Goal: Task Accomplishment & Management: Manage account settings

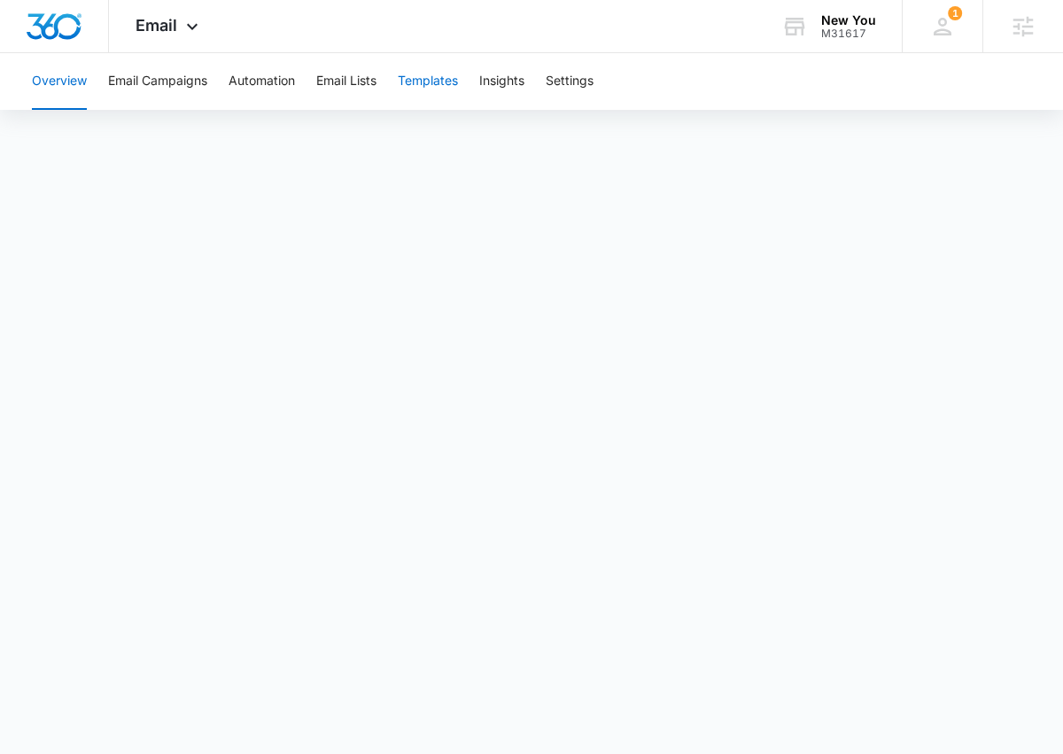
click at [416, 81] on button "Templates" at bounding box center [428, 81] width 60 height 57
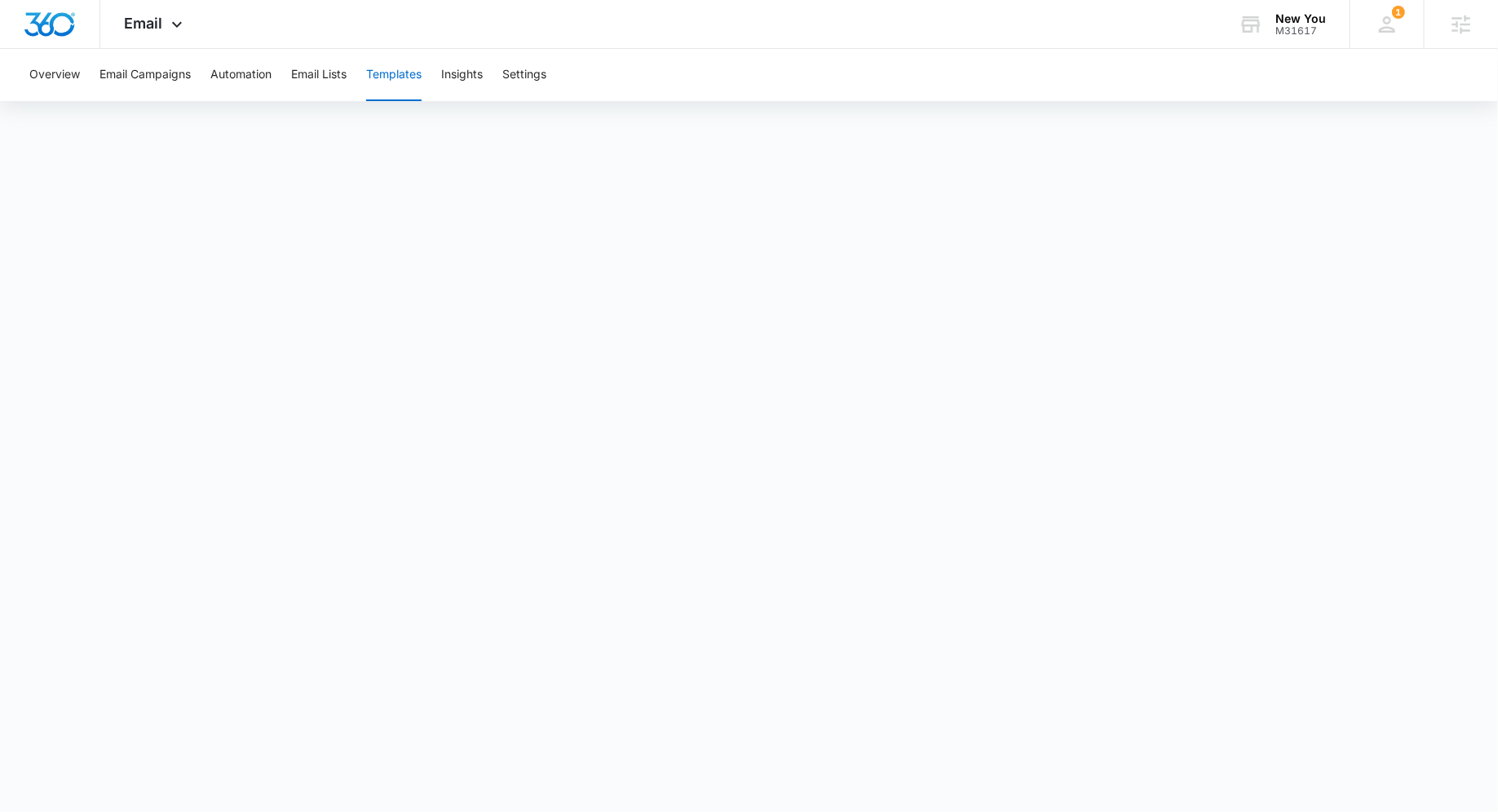
click at [415, 87] on button "Templates" at bounding box center [394, 75] width 55 height 52
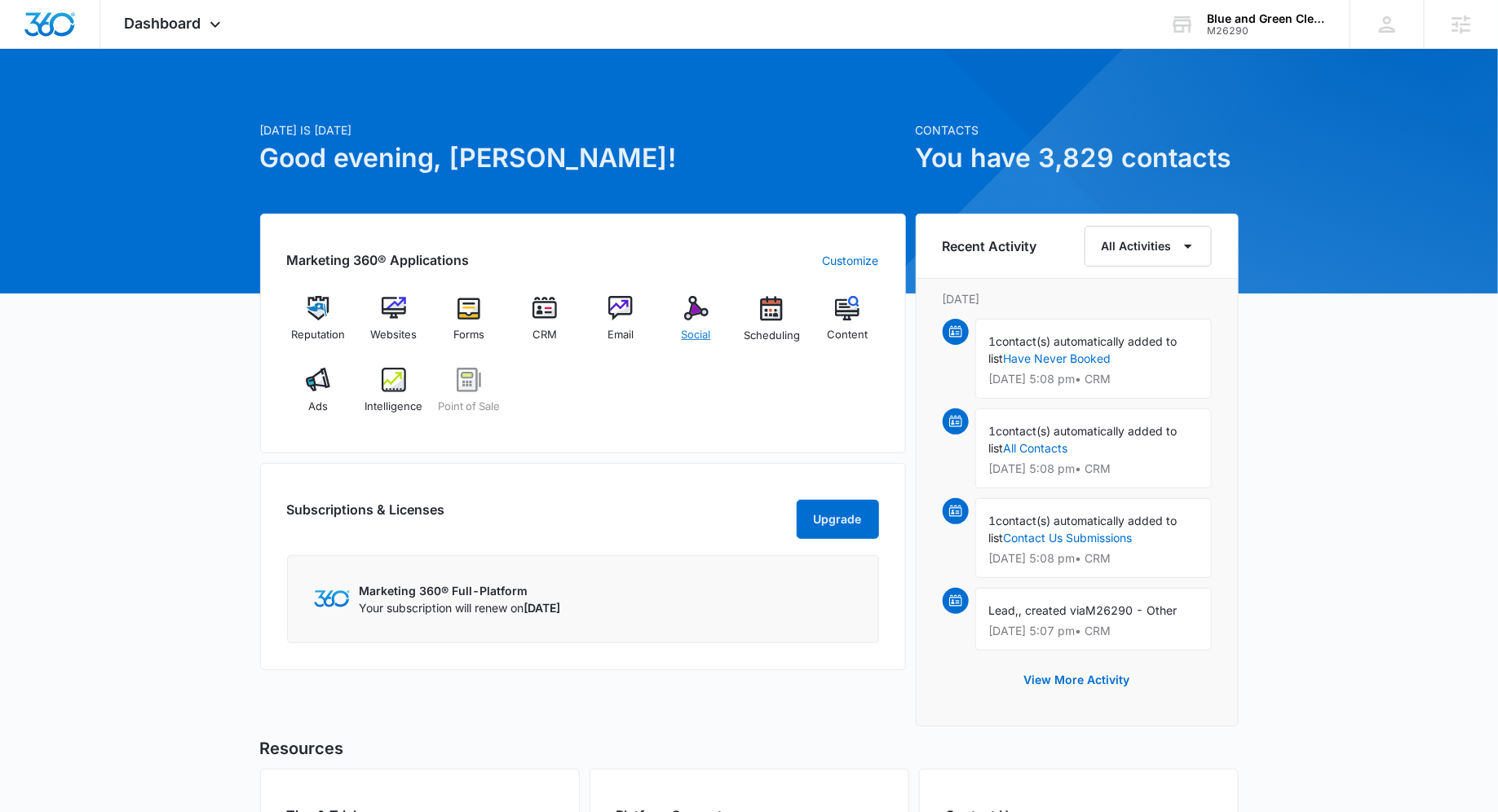
click at [686, 312] on img at bounding box center [696, 308] width 25 height 25
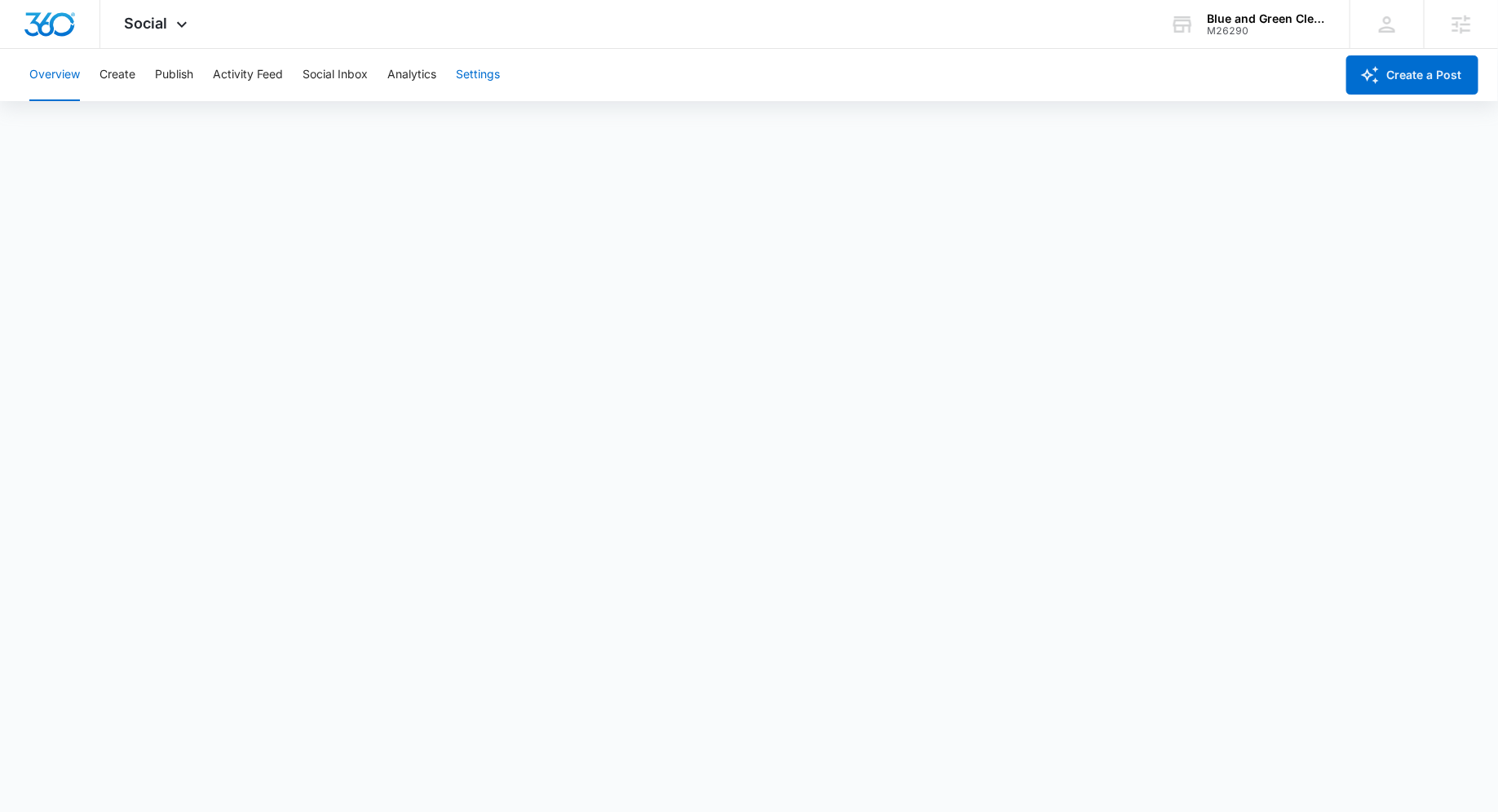
click at [478, 83] on button "Settings" at bounding box center [478, 75] width 44 height 52
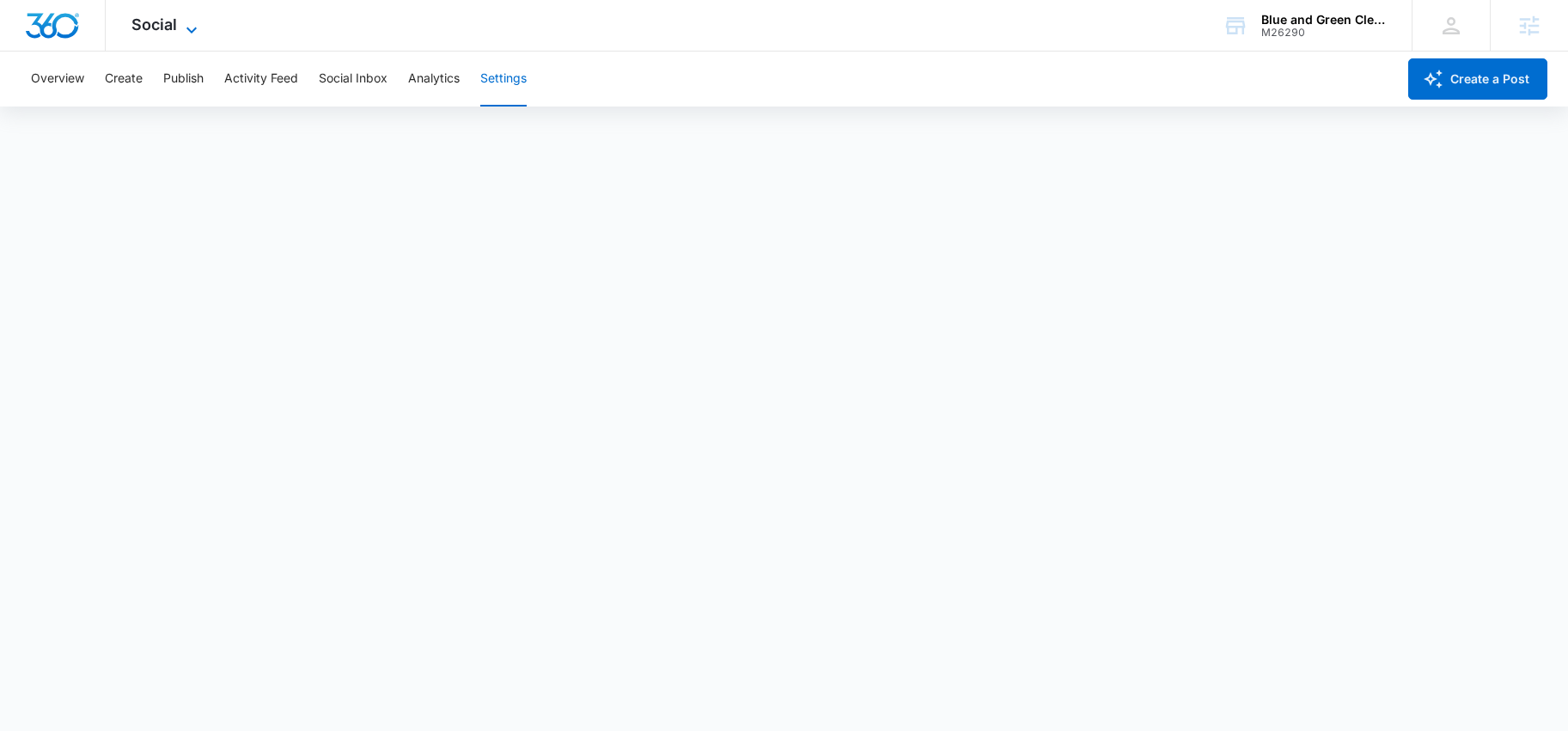
click at [163, 27] on span "Social" at bounding box center [154, 24] width 46 height 18
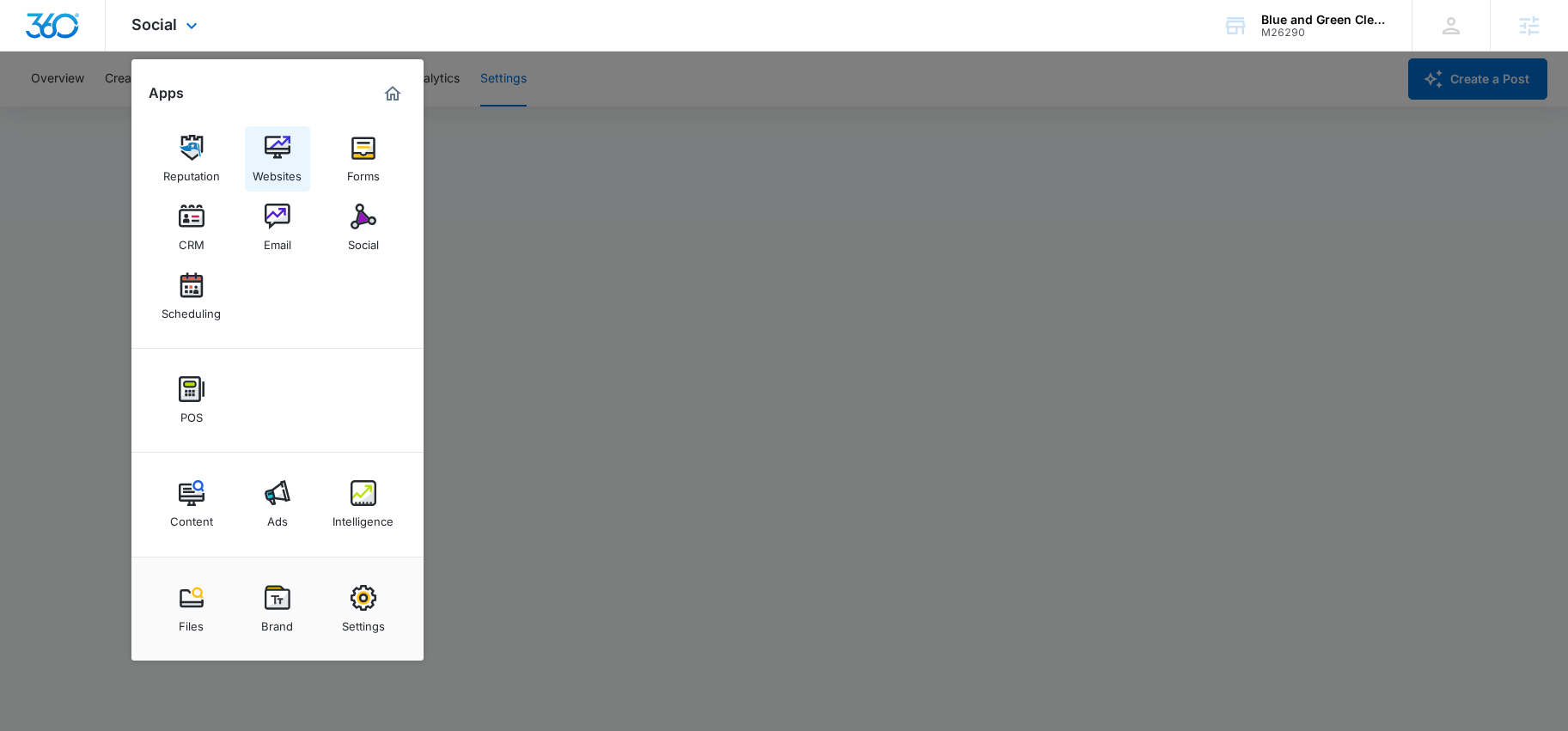
click at [285, 148] on img at bounding box center [277, 147] width 26 height 26
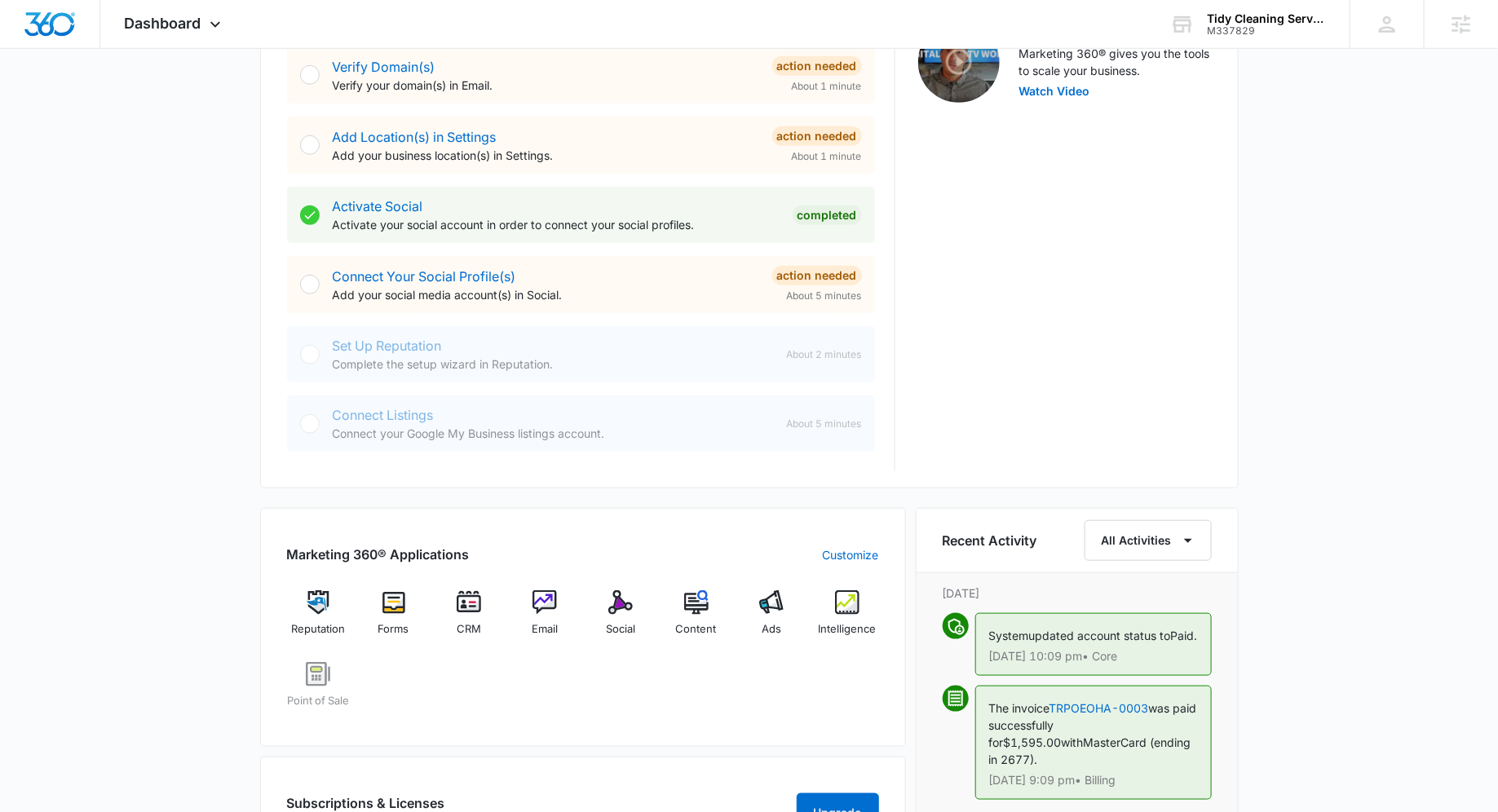
scroll to position [564, 0]
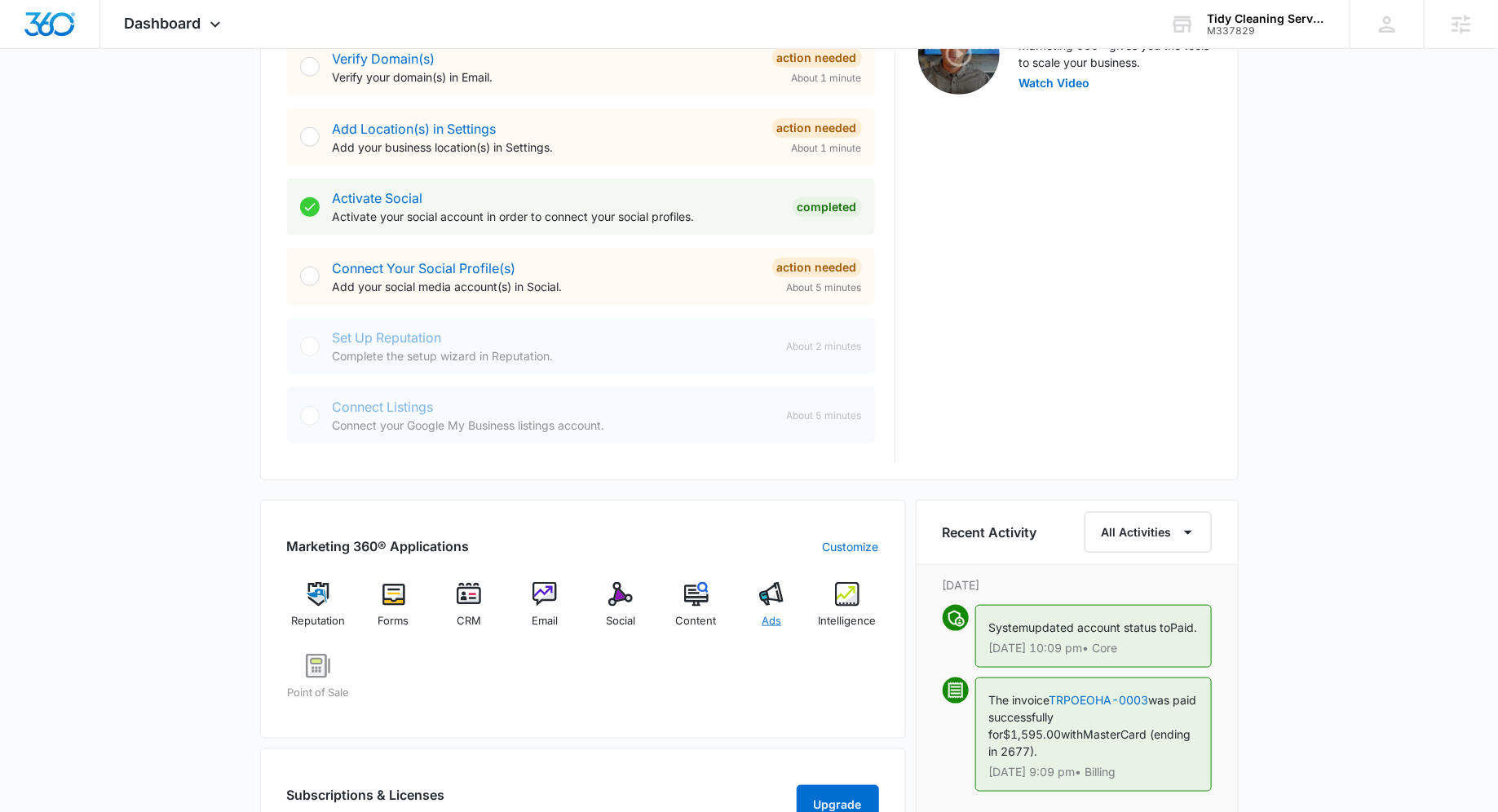
click at [770, 629] on div "Ads" at bounding box center [772, 612] width 63 height 59
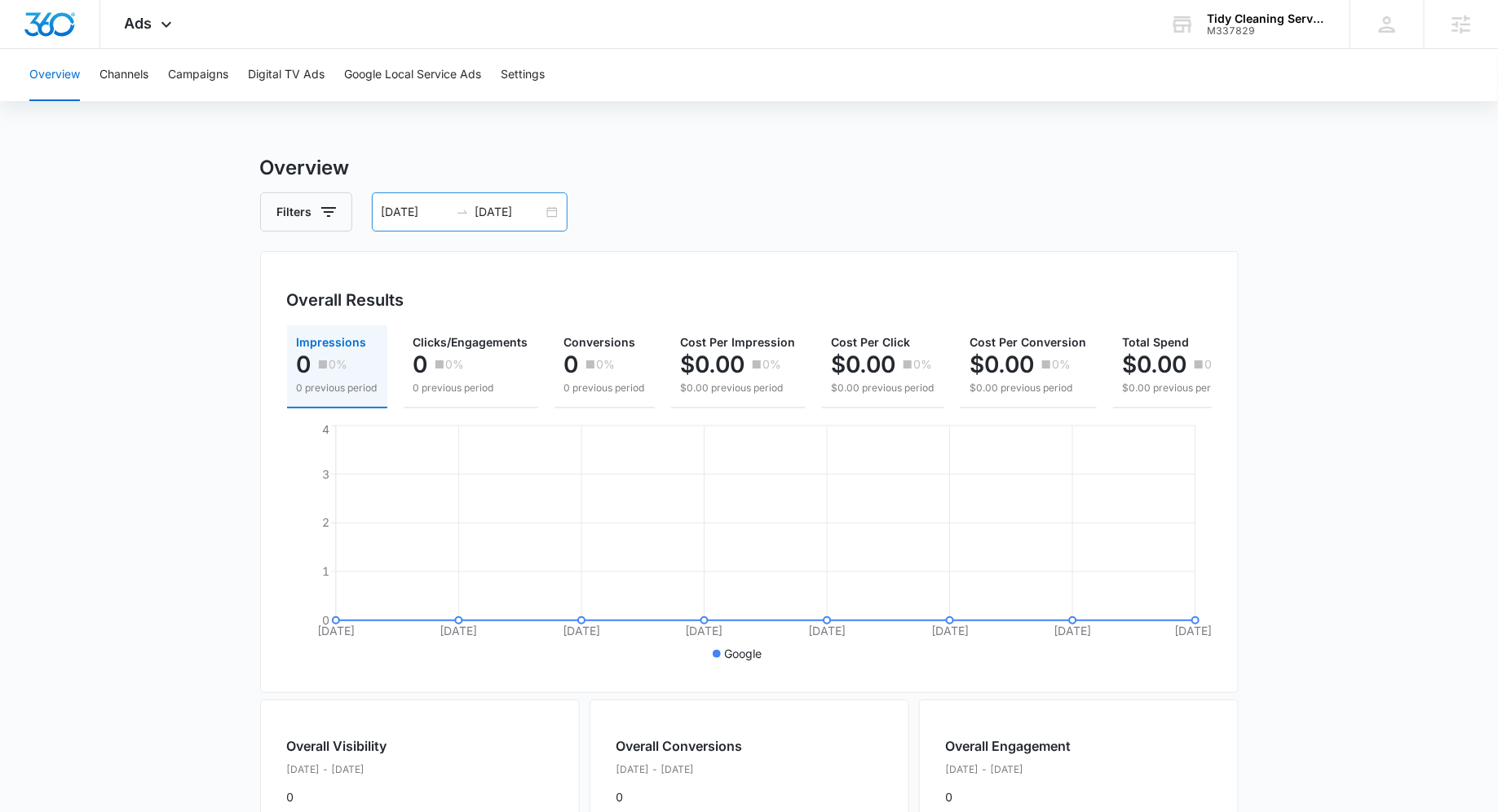
click at [553, 215] on div "10/03/2025 10/10/2025" at bounding box center [470, 212] width 196 height 40
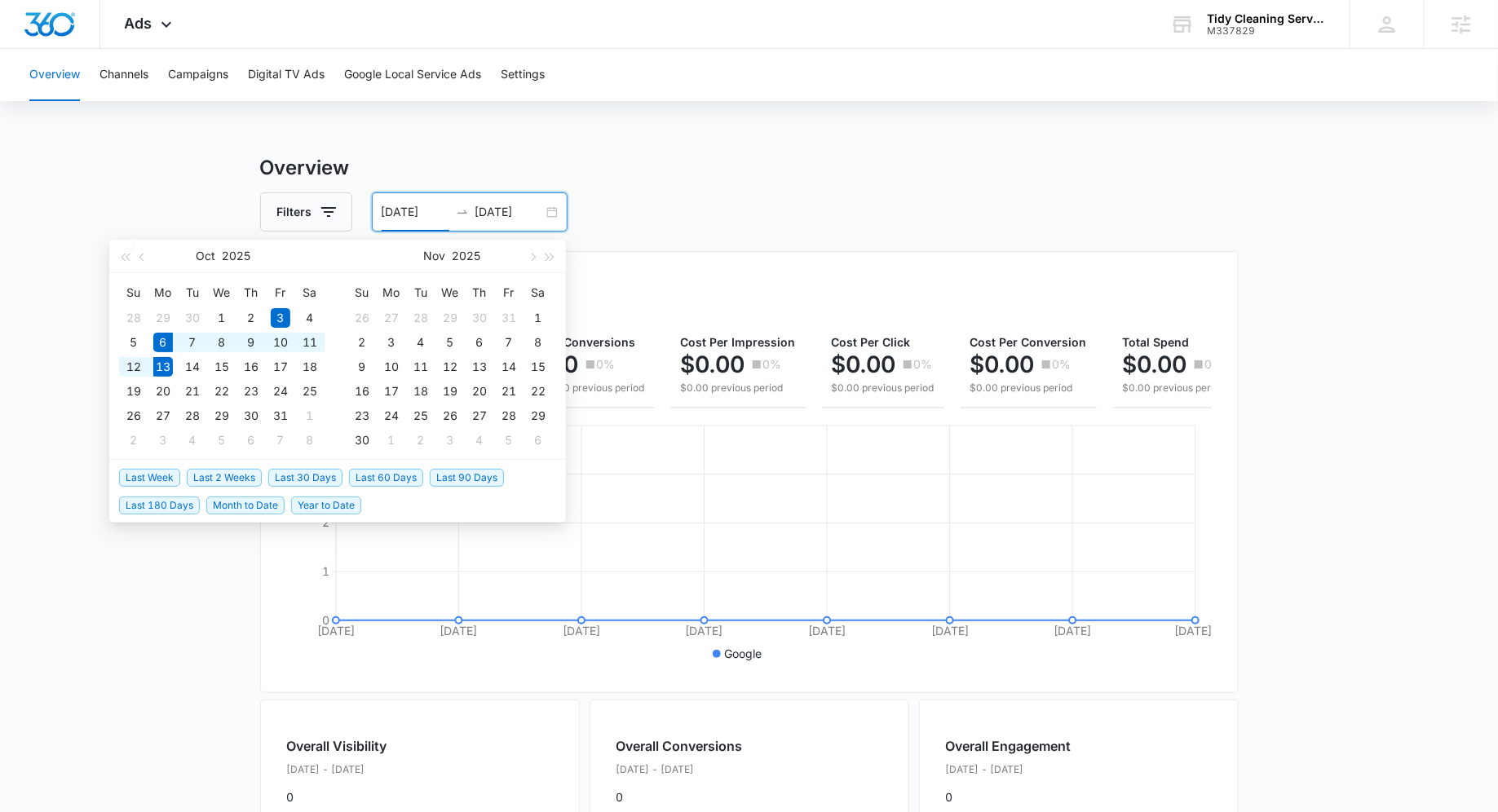
click at [160, 477] on span "Last Week" at bounding box center [149, 477] width 61 height 17
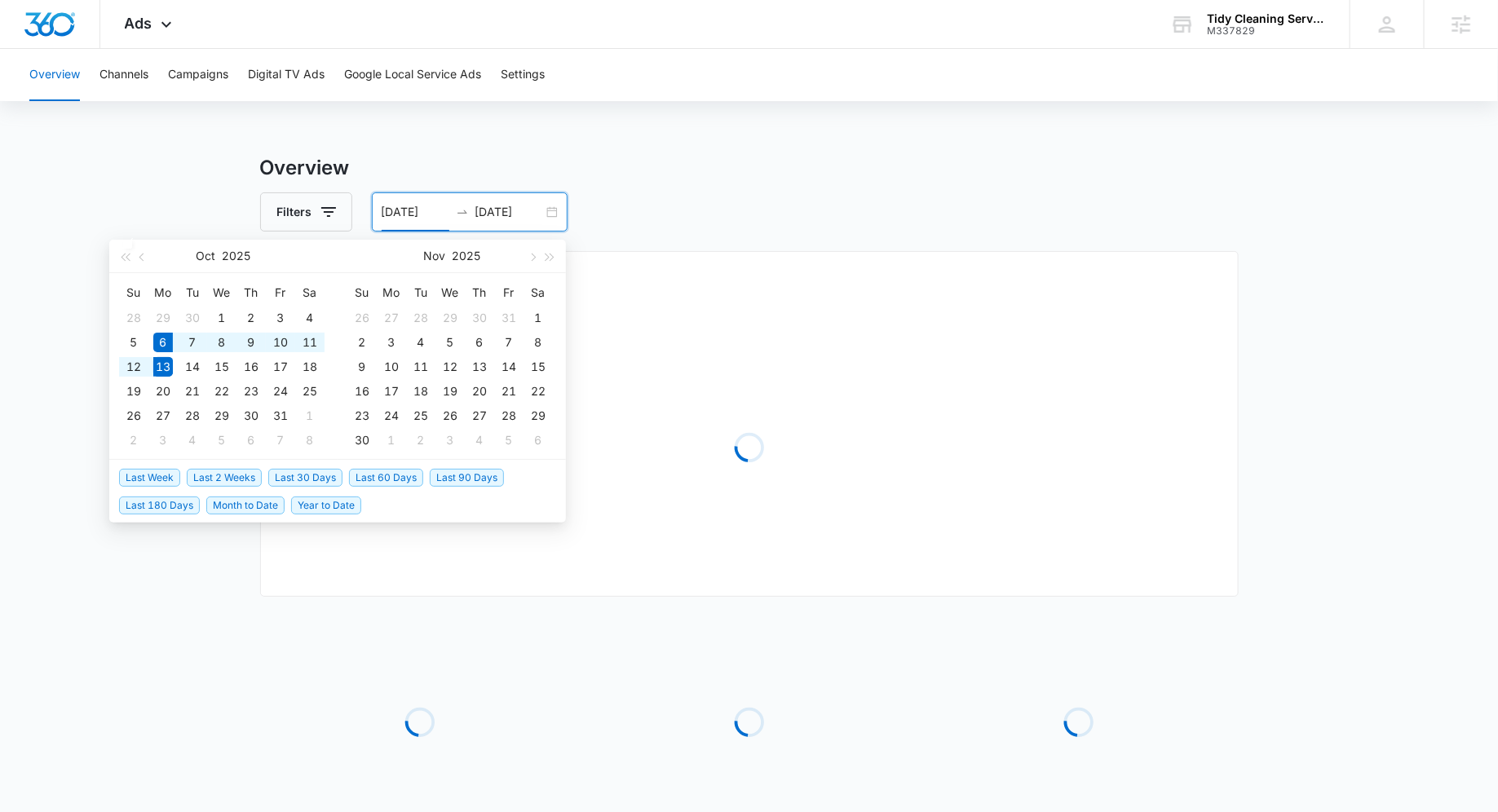
type input "10/06/2025"
type input "10/13/2025"
